Goal: Task Accomplishment & Management: Manage account settings

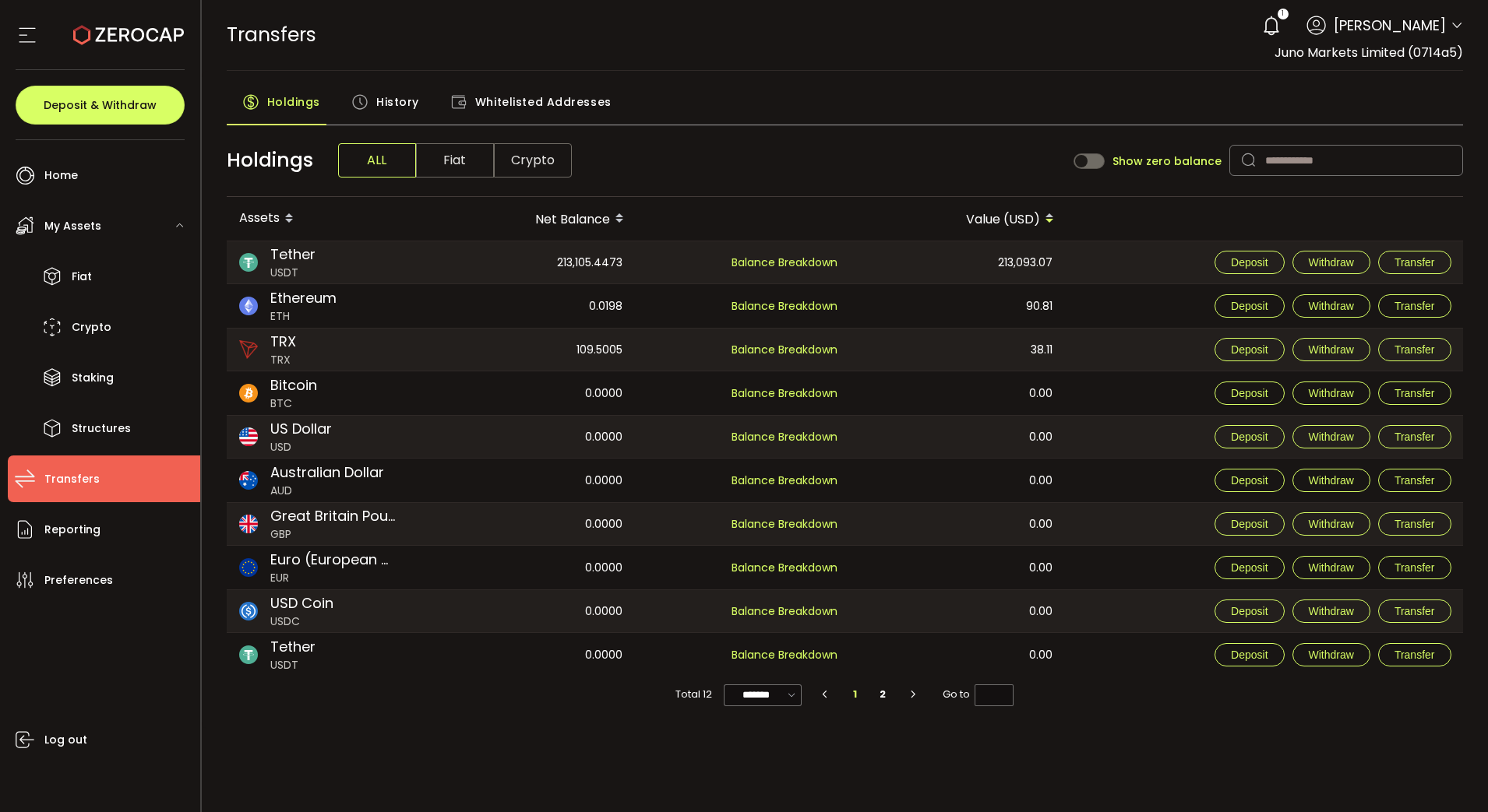
click at [399, 106] on span "History" at bounding box center [397, 102] width 43 height 31
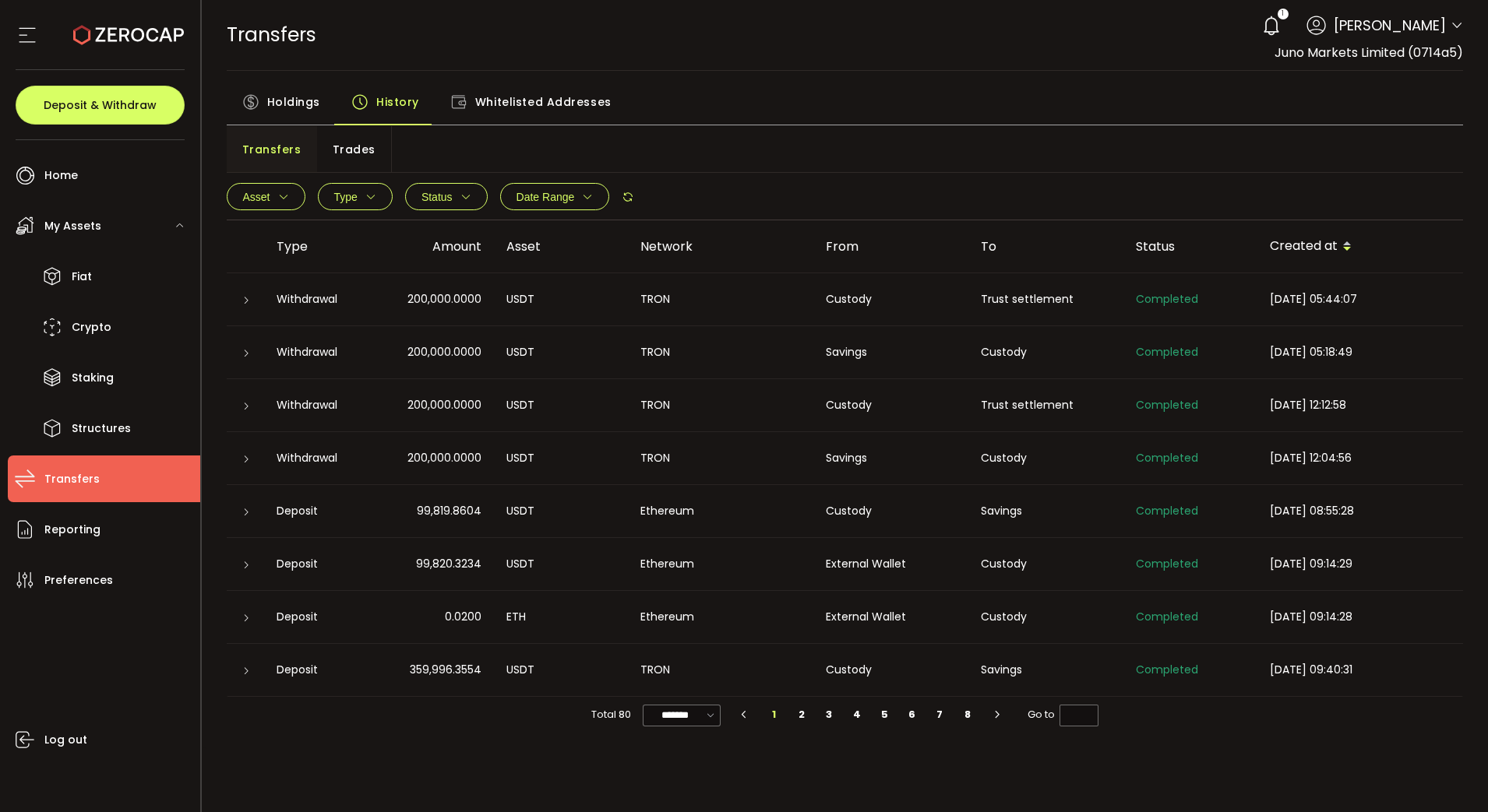
click at [247, 299] on icon at bounding box center [246, 301] width 10 height 10
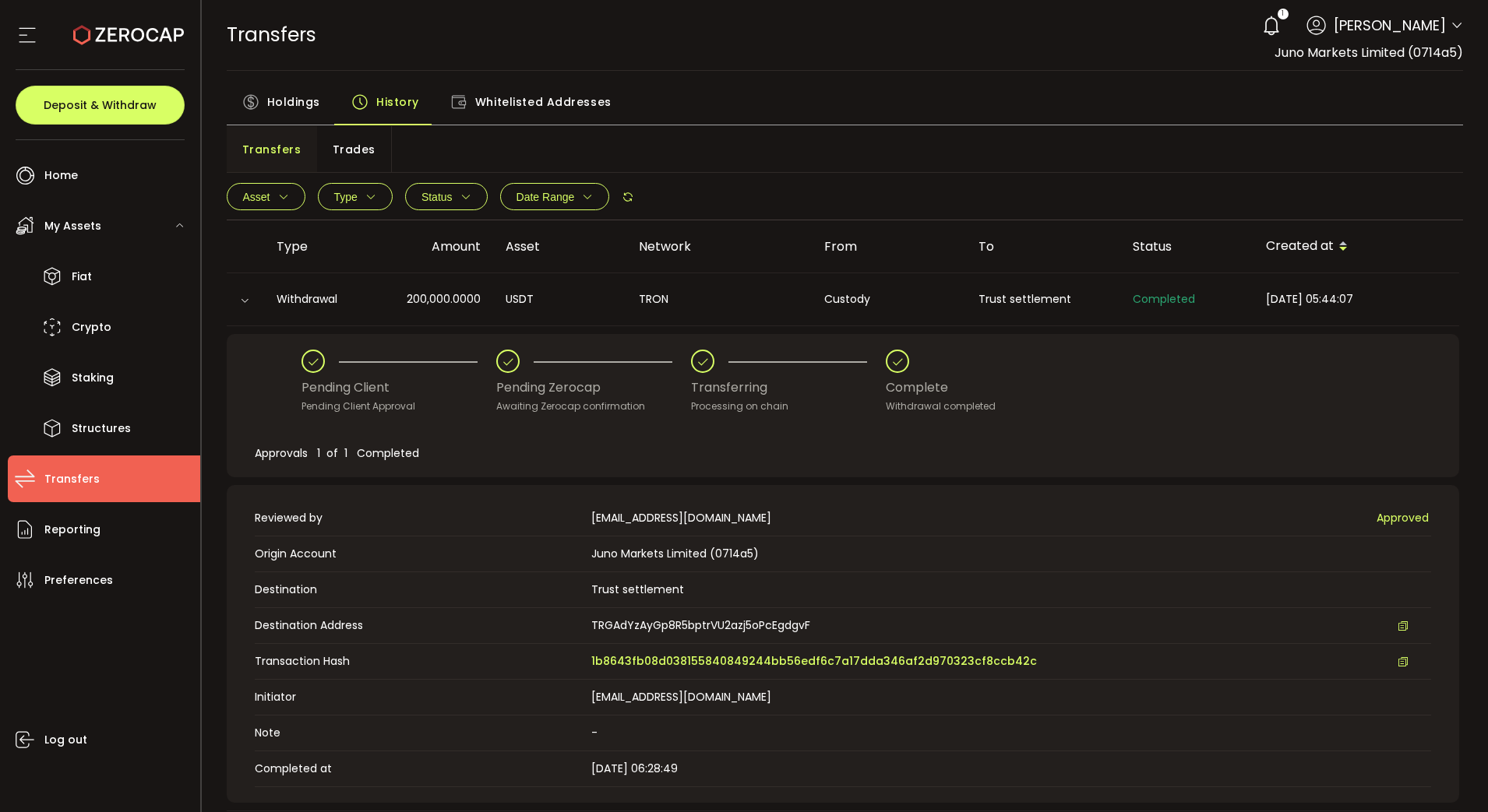
click at [1398, 659] on icon at bounding box center [1402, 661] width 10 height 10
